Goal: Information Seeking & Learning: Check status

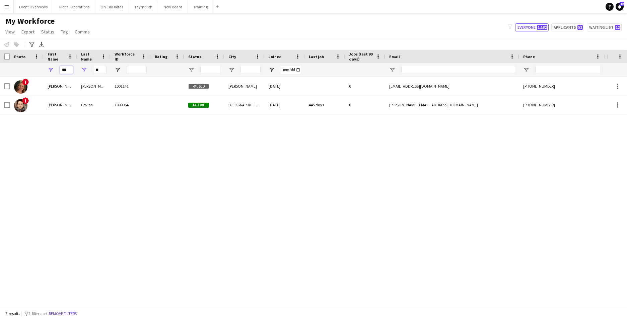
click at [72, 71] on input "***" at bounding box center [66, 70] width 13 height 8
type input "*"
click at [103, 71] on input "**" at bounding box center [99, 70] width 13 height 8
type input "*"
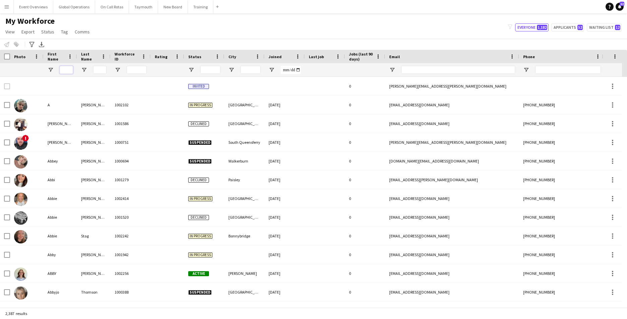
click at [68, 72] on input "First Name Filter Input" at bounding box center [66, 70] width 13 height 8
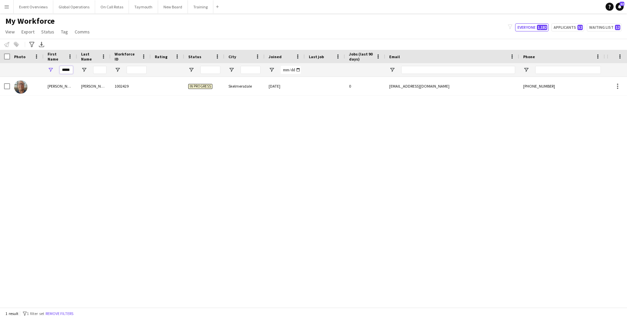
type input "*****"
click at [293, 244] on div "[PERSON_NAME] 1002429 In progress Skelmersdale [DATE] 0 [EMAIL_ADDRESS][DOMAIN_…" at bounding box center [303, 190] width 606 height 226
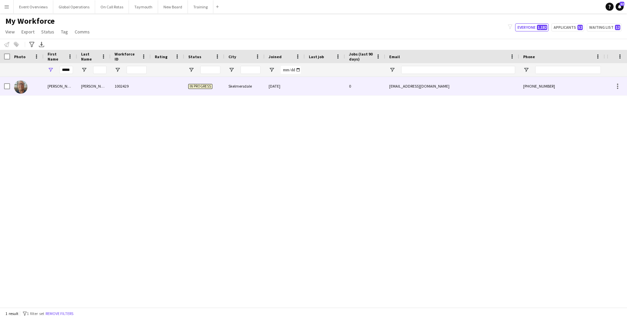
click at [53, 84] on div "[PERSON_NAME]" at bounding box center [60, 86] width 33 height 18
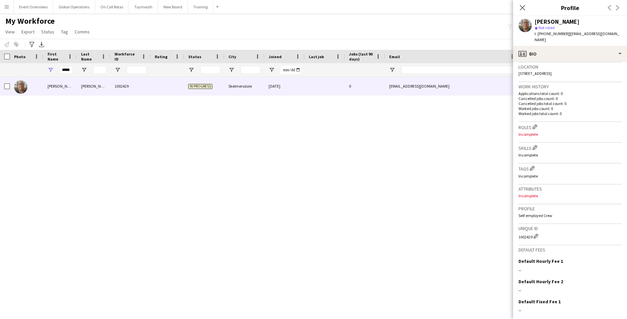
scroll to position [182, 0]
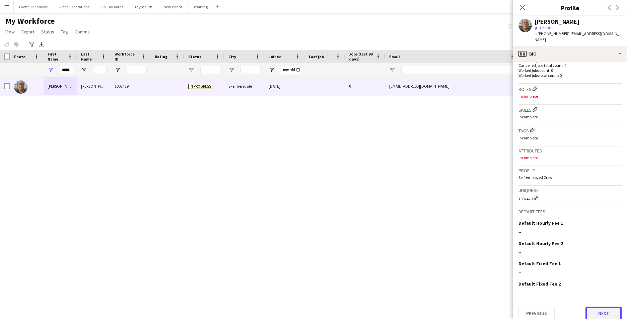
click at [589, 307] on button "Next" at bounding box center [603, 313] width 36 height 13
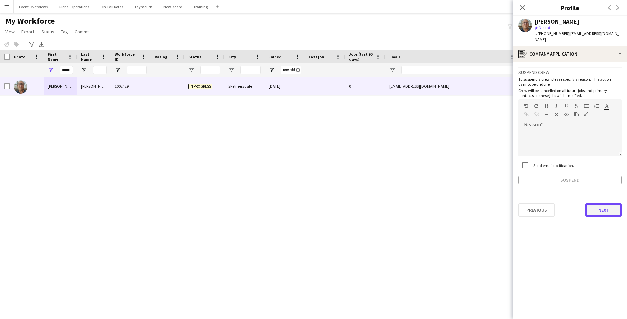
click at [601, 203] on button "Next" at bounding box center [603, 209] width 36 height 13
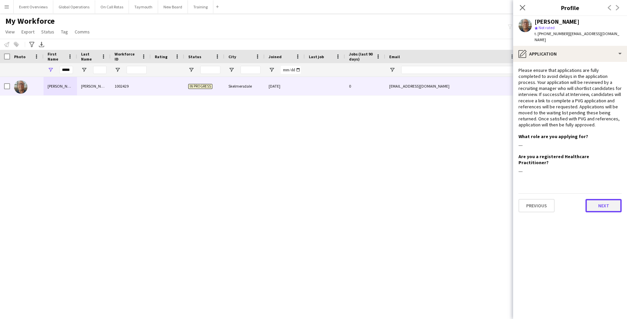
click at [601, 199] on button "Next" at bounding box center [603, 205] width 36 height 13
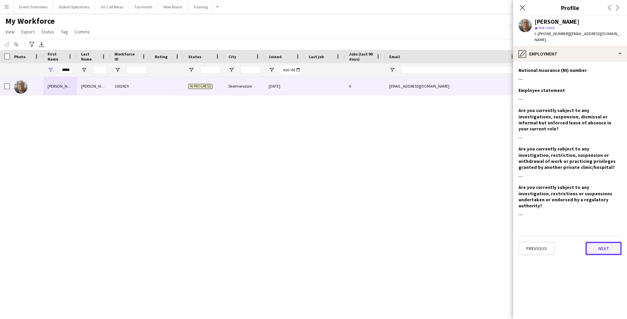
click at [596, 242] on button "Next" at bounding box center [603, 248] width 36 height 13
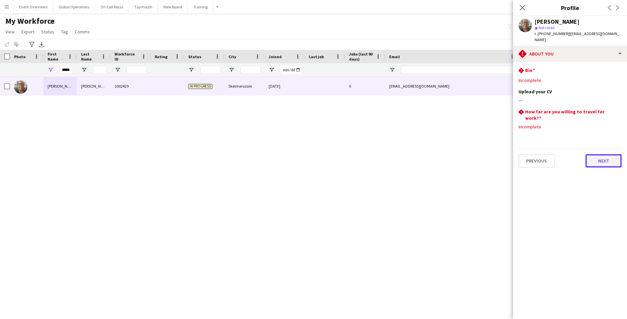
click at [603, 154] on button "Next" at bounding box center [603, 160] width 36 height 13
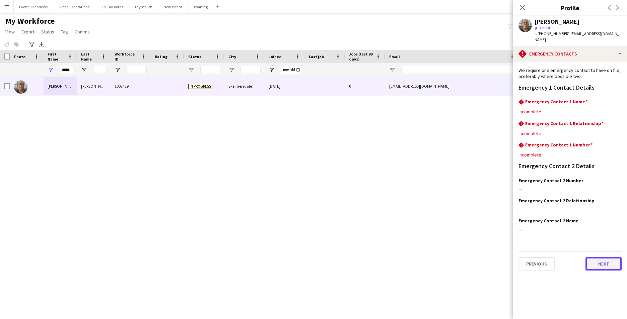
click at [602, 258] on button "Next" at bounding box center [603, 263] width 36 height 13
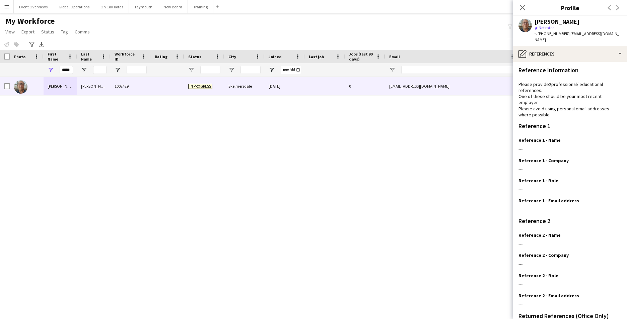
click at [8, 8] on app-icon "Menu" at bounding box center [6, 6] width 5 height 5
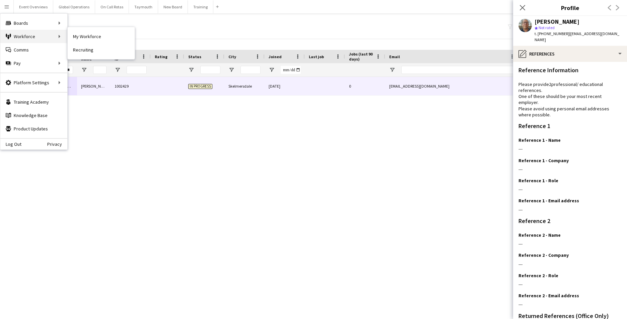
click at [21, 32] on div "Workforce Workforce" at bounding box center [33, 36] width 67 height 13
click at [22, 35] on div "Workforce Workforce" at bounding box center [33, 36] width 67 height 13
click at [22, 36] on div "Workforce Workforce" at bounding box center [33, 36] width 67 height 13
click at [22, 22] on div "Boards Boards" at bounding box center [33, 22] width 67 height 13
click at [522, 5] on icon "Close pop-in" at bounding box center [522, 7] width 6 height 6
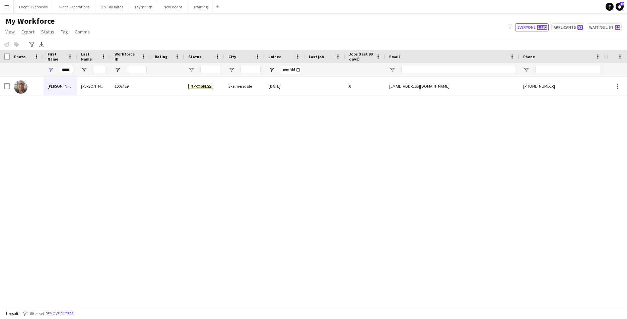
click at [9, 7] on button "Menu" at bounding box center [6, 6] width 13 height 13
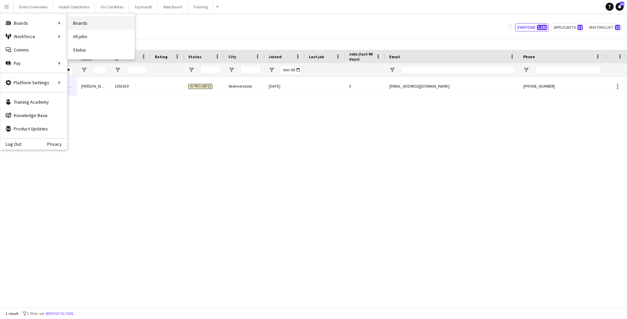
click at [118, 23] on link "Boards" at bounding box center [101, 22] width 67 height 13
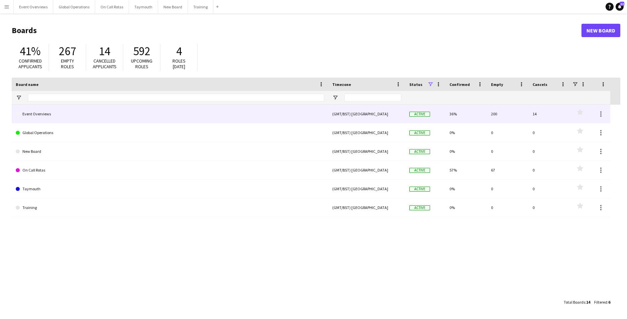
click at [53, 113] on link "Event Overviews" at bounding box center [170, 114] width 308 height 19
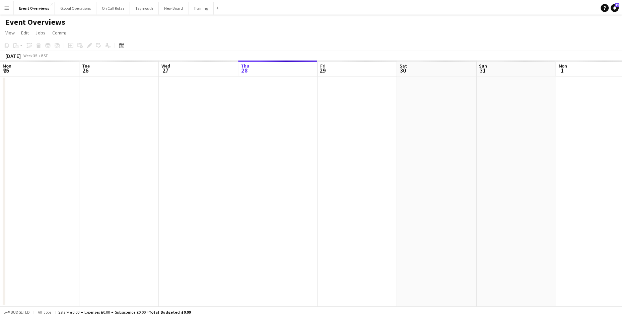
scroll to position [0, 160]
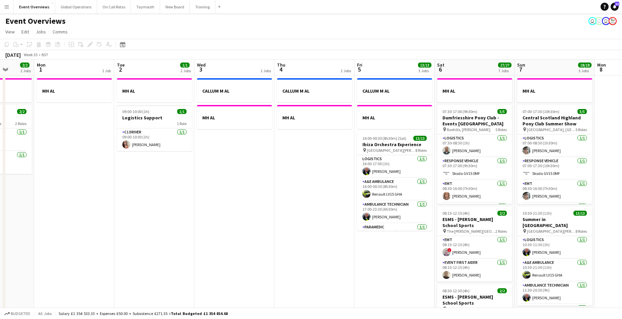
drag, startPoint x: 487, startPoint y: 262, endPoint x: 121, endPoint y: 259, distance: 366.2
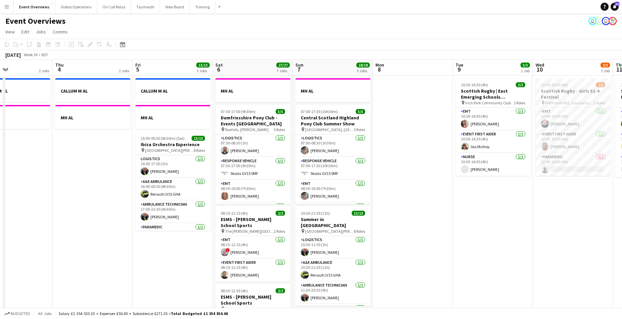
drag, startPoint x: 217, startPoint y: 268, endPoint x: 0, endPoint y: 253, distance: 217.7
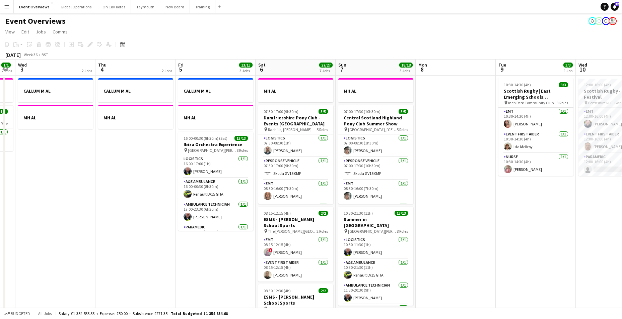
drag, startPoint x: 429, startPoint y: 239, endPoint x: 126, endPoint y: 244, distance: 303.9
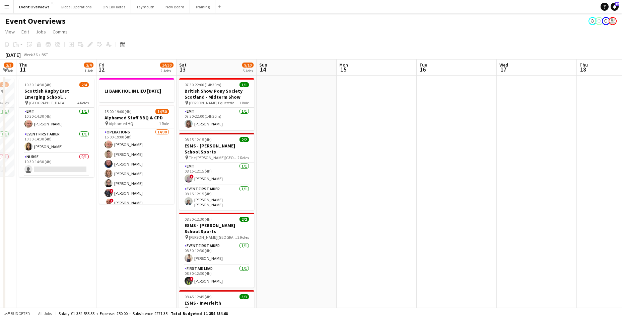
drag, startPoint x: 422, startPoint y: 234, endPoint x: 123, endPoint y: 245, distance: 299.1
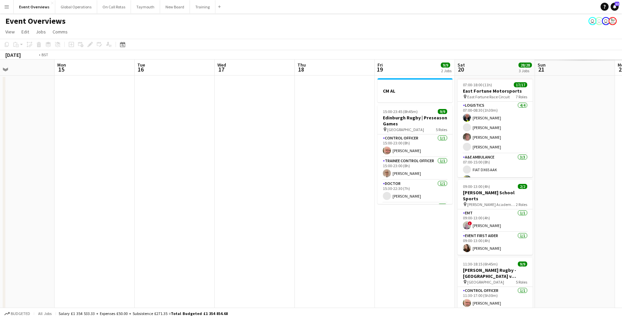
scroll to position [0, 216]
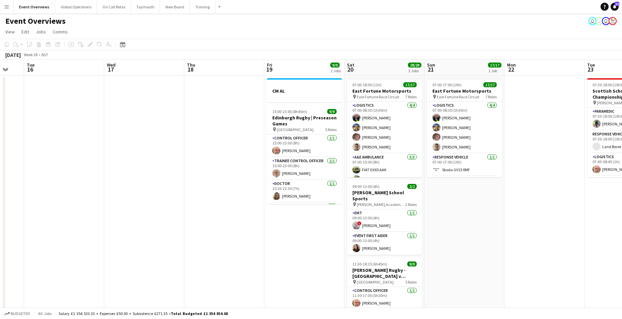
drag, startPoint x: 425, startPoint y: 245, endPoint x: 33, endPoint y: 241, distance: 392.3
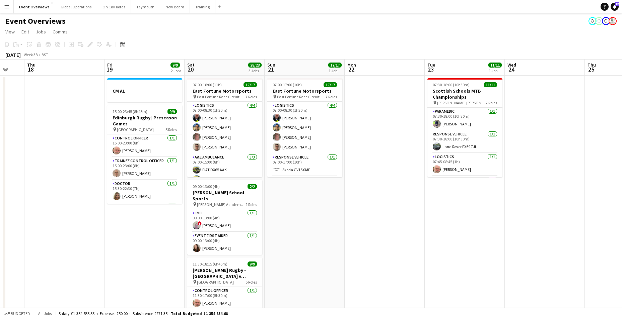
drag, startPoint x: 405, startPoint y: 226, endPoint x: 0, endPoint y: 242, distance: 405.3
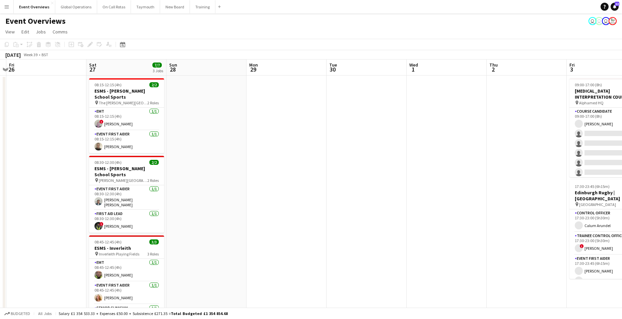
drag, startPoint x: 430, startPoint y: 231, endPoint x: 96, endPoint y: 237, distance: 334.7
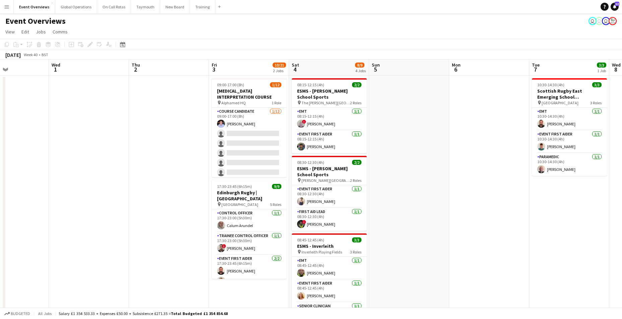
scroll to position [0, 210]
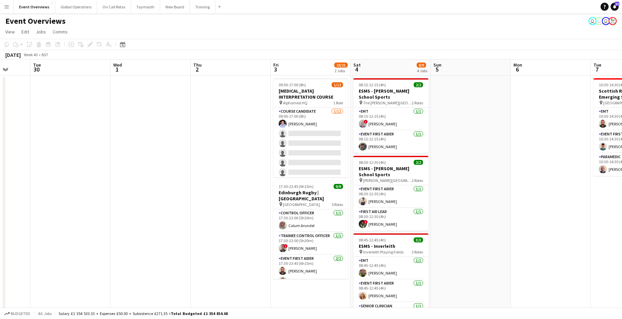
drag, startPoint x: 409, startPoint y: 229, endPoint x: 113, endPoint y: 230, distance: 295.9
